Goal: Information Seeking & Learning: Learn about a topic

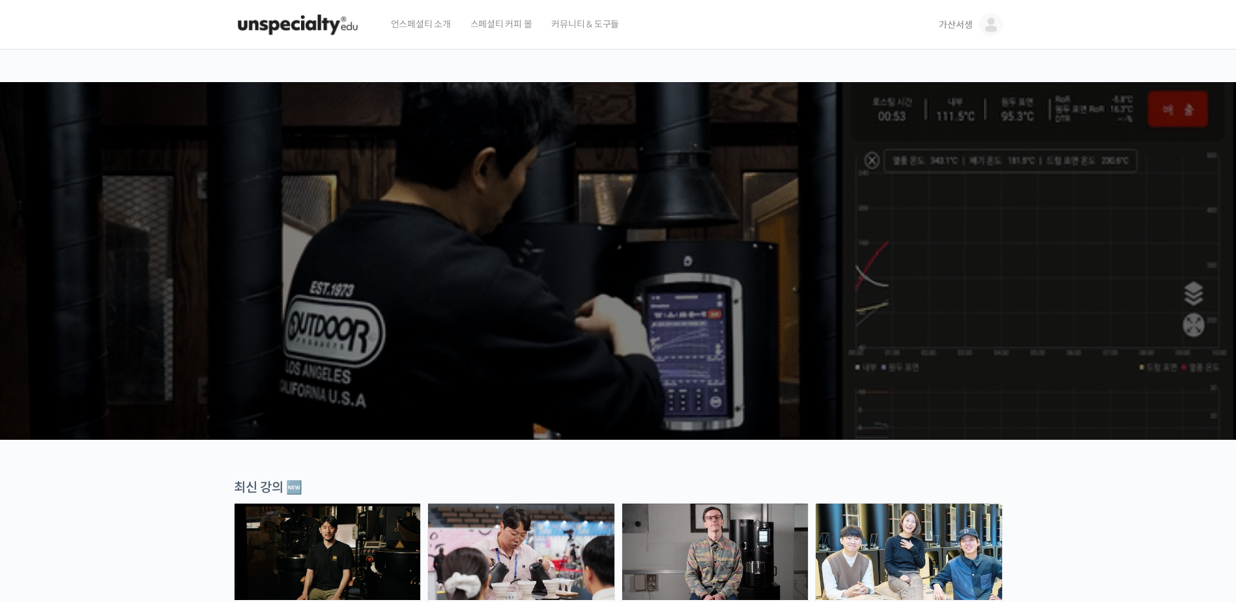
click at [958, 29] on span "가산서생" at bounding box center [955, 25] width 33 height 12
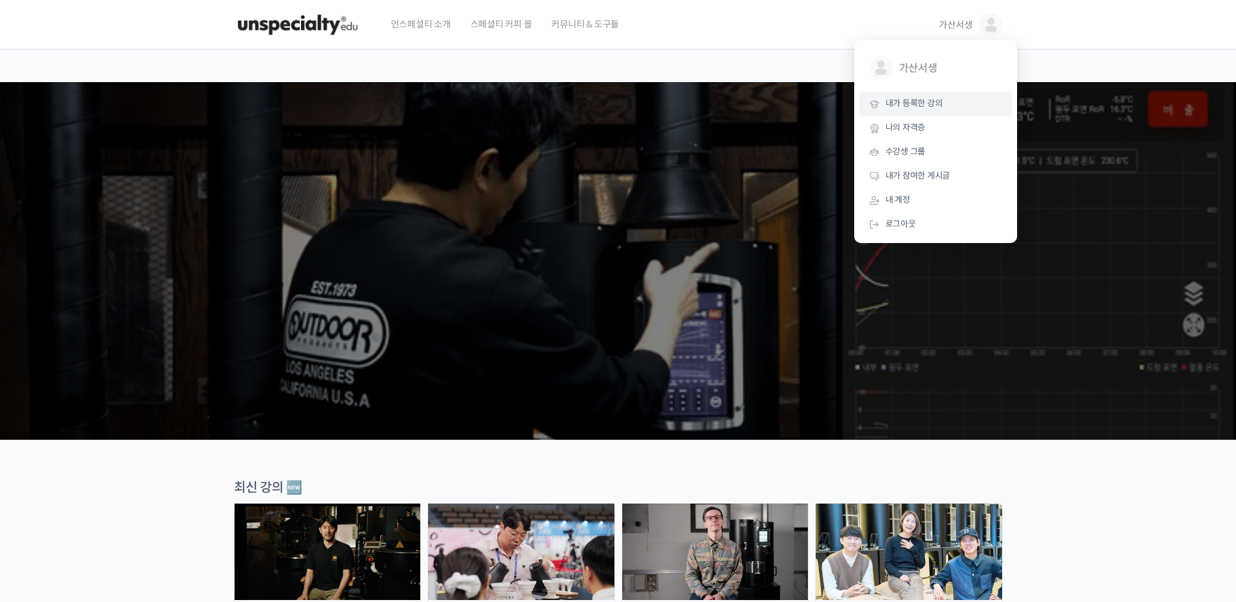
click at [925, 105] on span "내가 등록한 강의" at bounding box center [914, 103] width 57 height 11
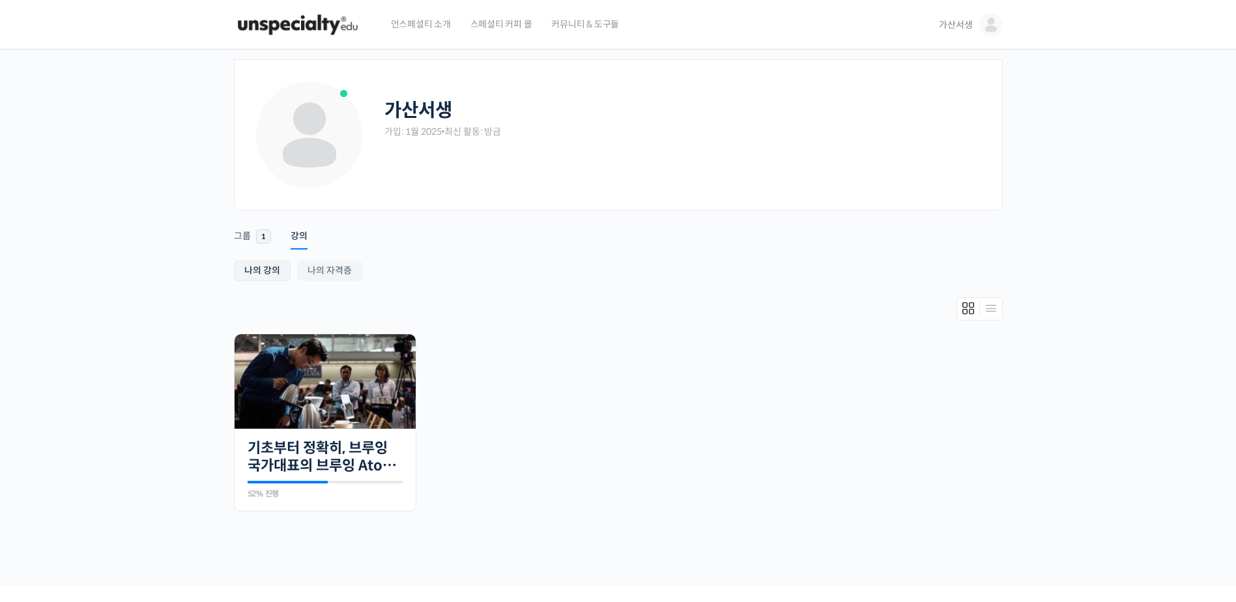
click at [266, 268] on link "나의 강의" at bounding box center [262, 271] width 57 height 20
click at [319, 401] on img at bounding box center [325, 381] width 181 height 94
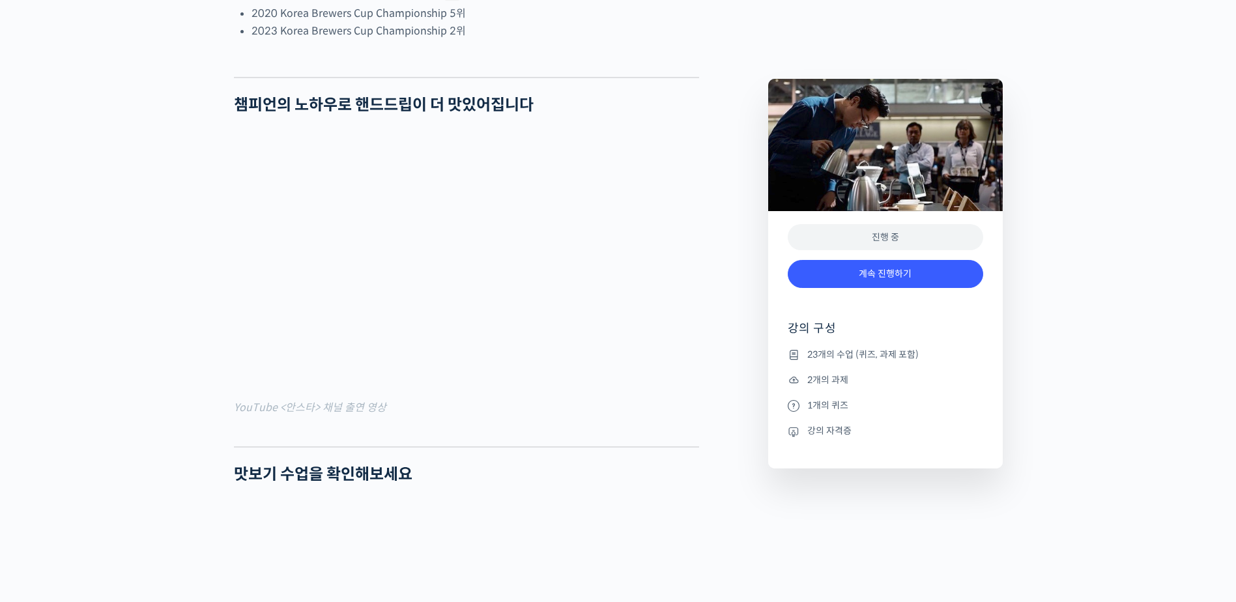
scroll to position [1173, 0]
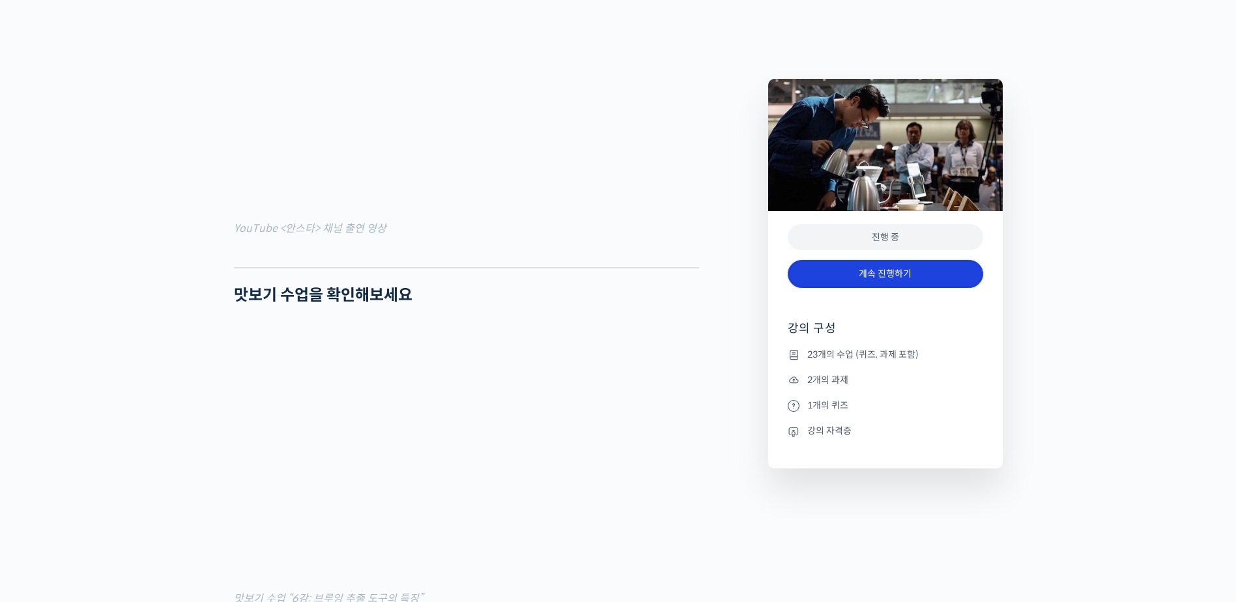
click at [880, 275] on link "계속 진행하기" at bounding box center [885, 274] width 195 height 28
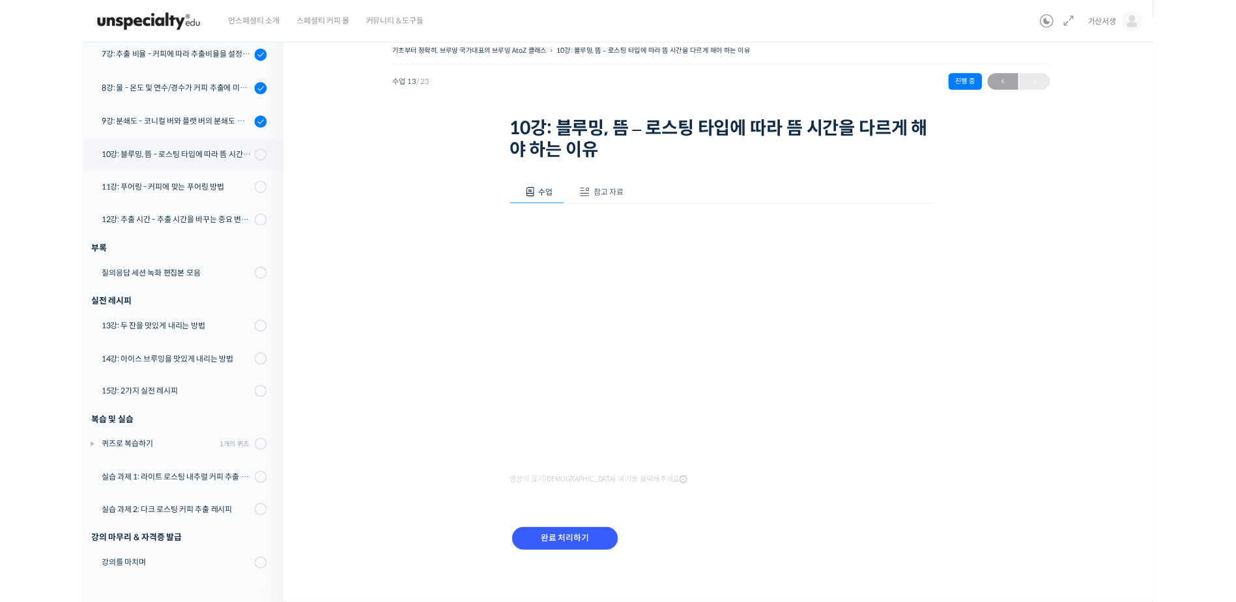
scroll to position [586, 0]
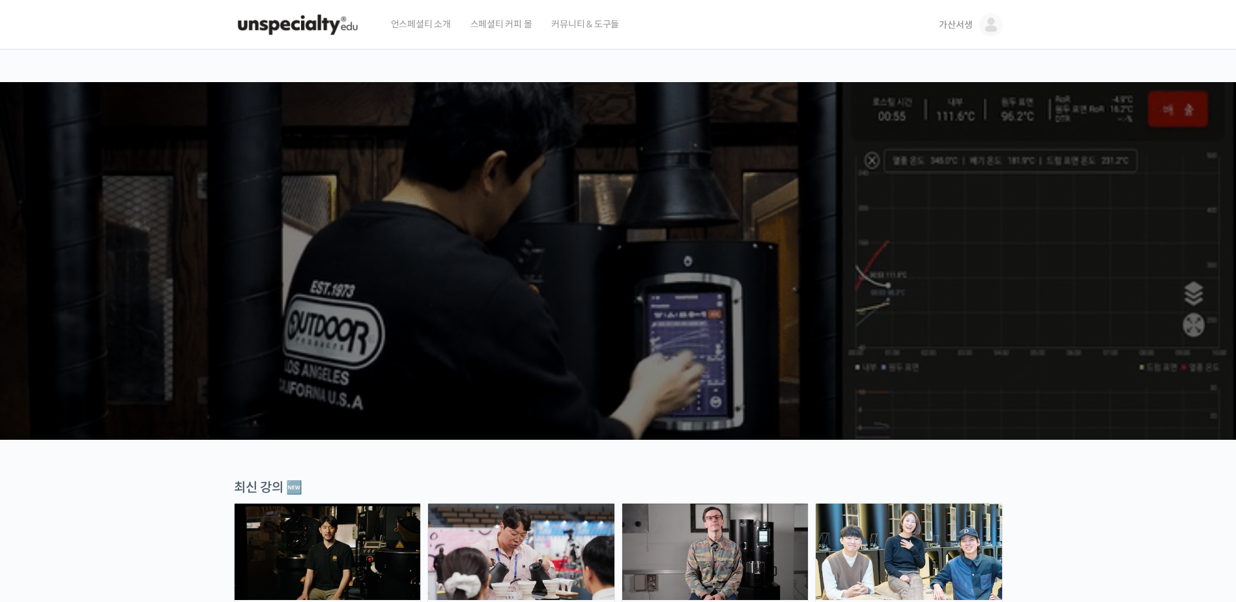
click at [956, 26] on span "가산서생" at bounding box center [955, 25] width 33 height 12
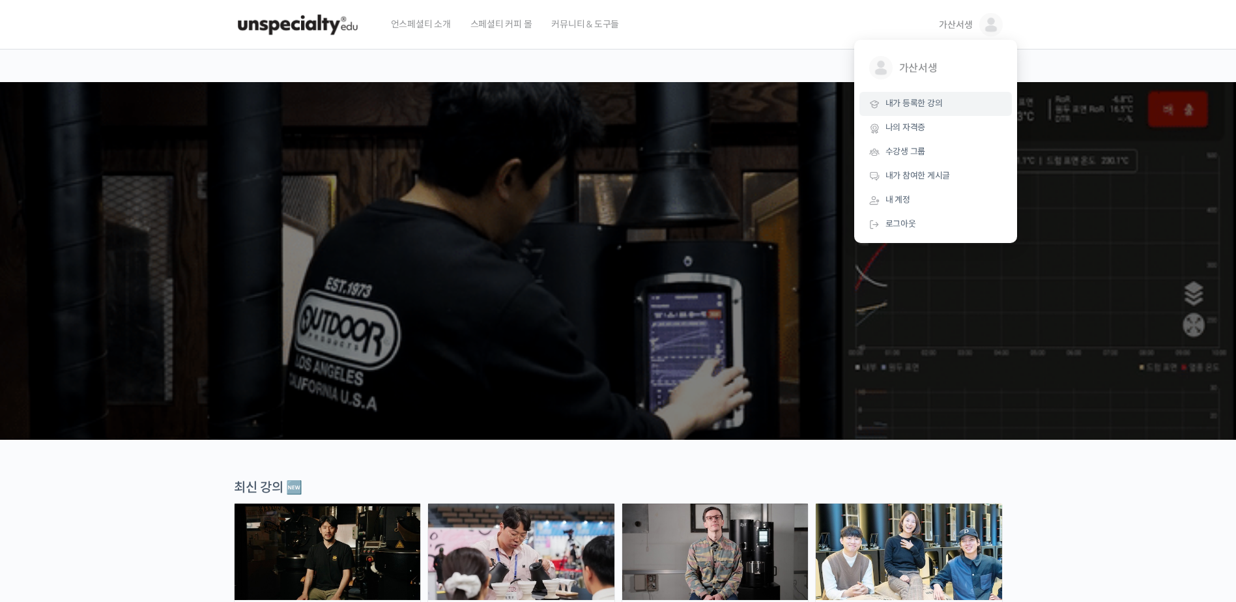
click at [927, 104] on span "내가 등록한 강의" at bounding box center [914, 103] width 57 height 11
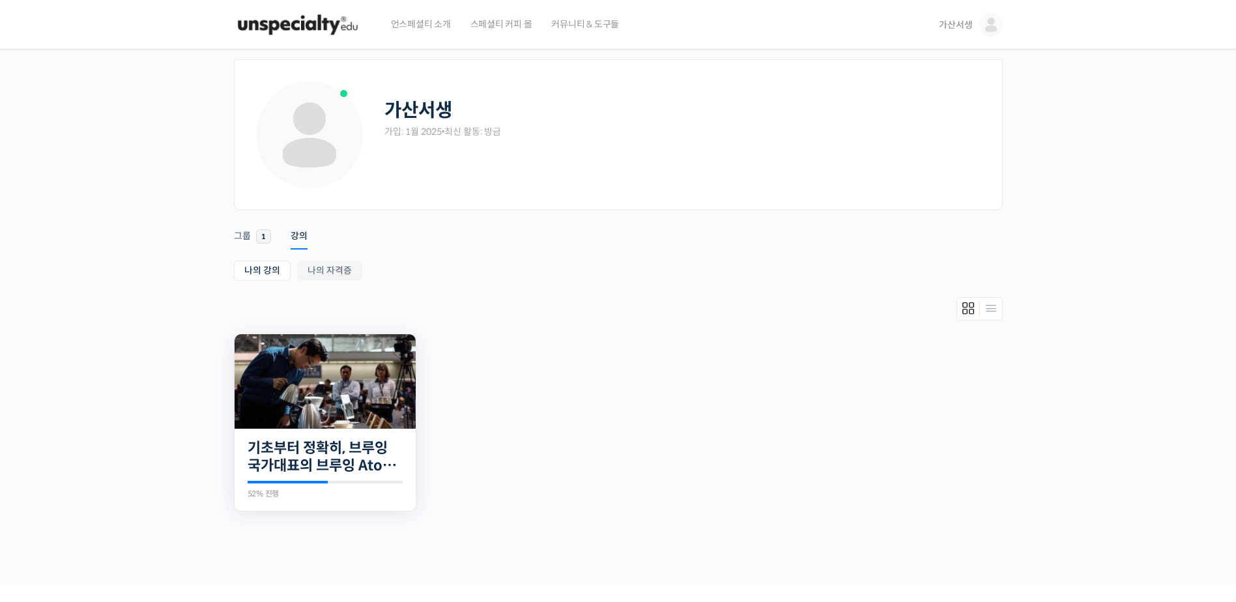
click at [342, 392] on img at bounding box center [325, 381] width 181 height 94
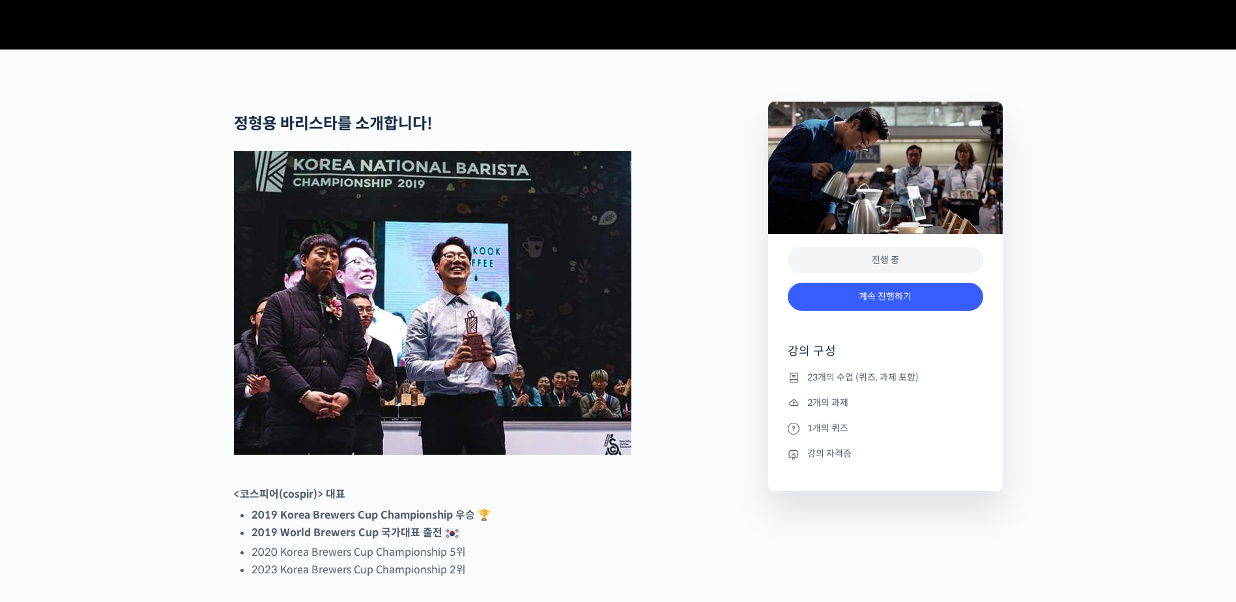
scroll to position [456, 0]
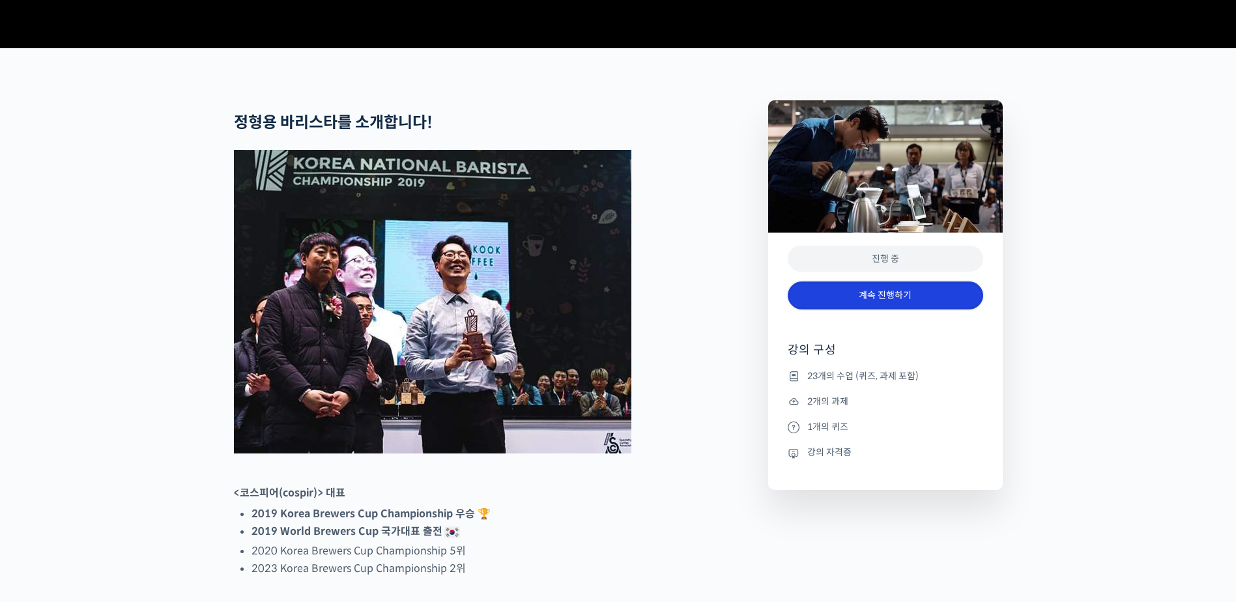
click at [880, 310] on link "계속 진행하기" at bounding box center [885, 295] width 195 height 28
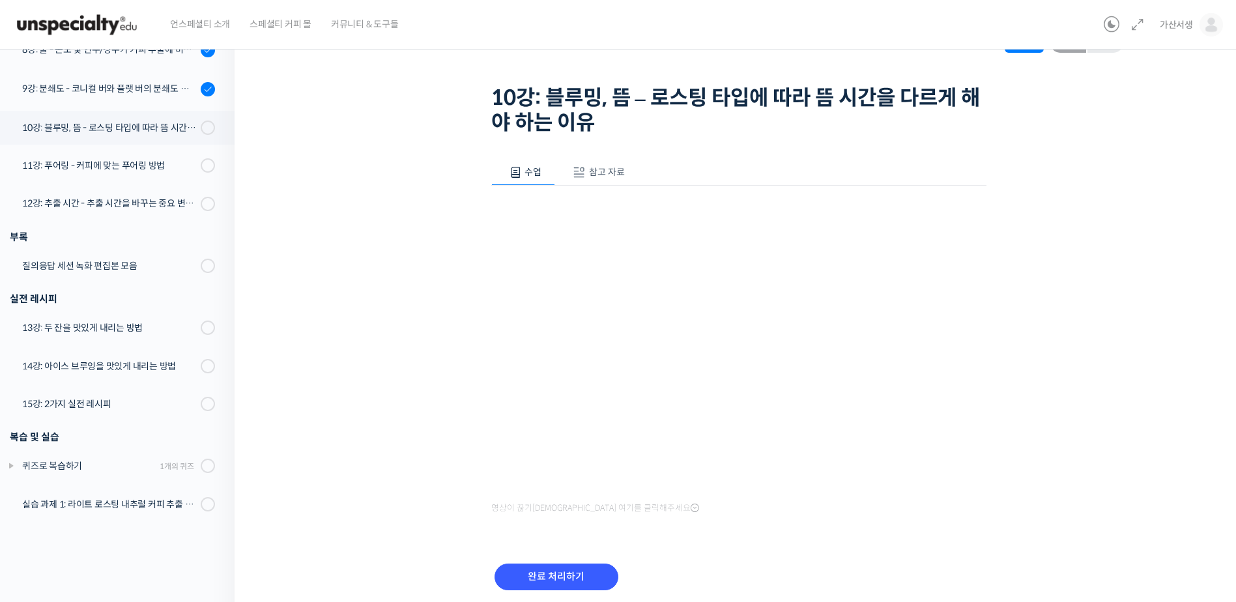
scroll to position [110, 0]
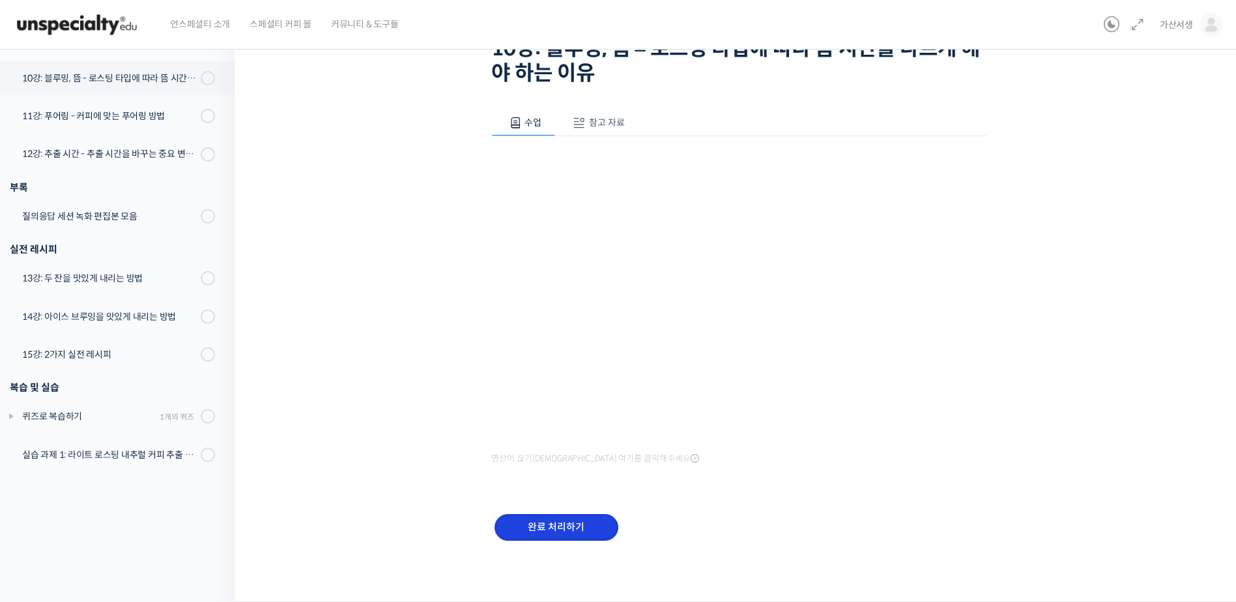
click at [572, 523] on input "완료 처리하기" at bounding box center [557, 527] width 124 height 27
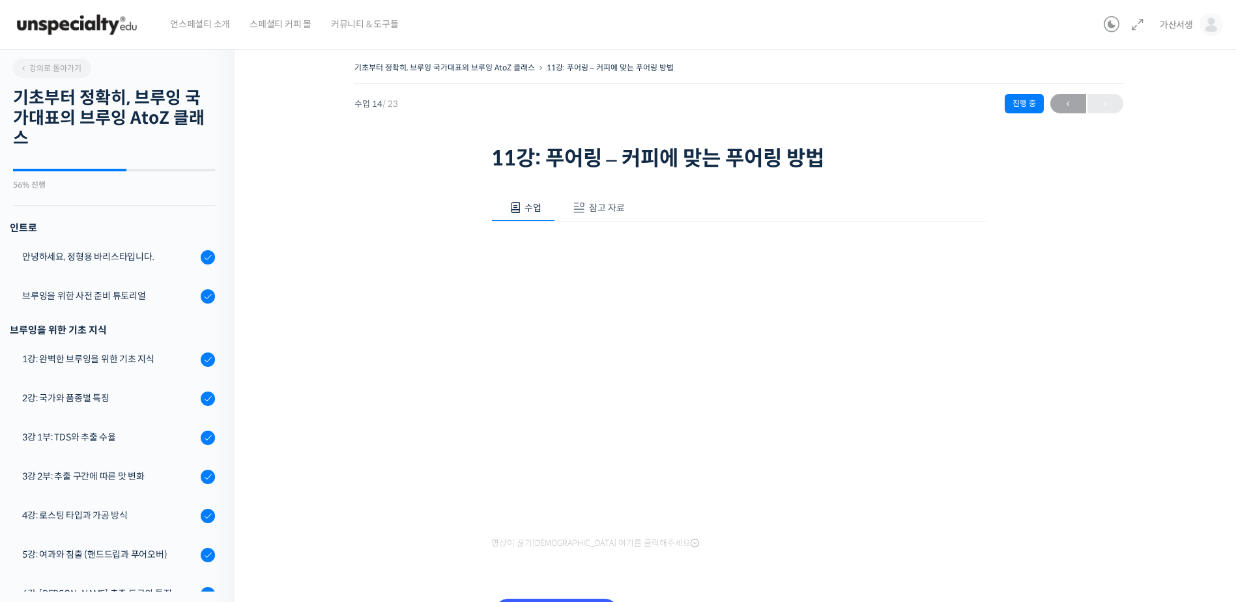
scroll to position [688, 0]
